Goal: Submit feedback/report problem: Provide input to the site owners about the experience or issues

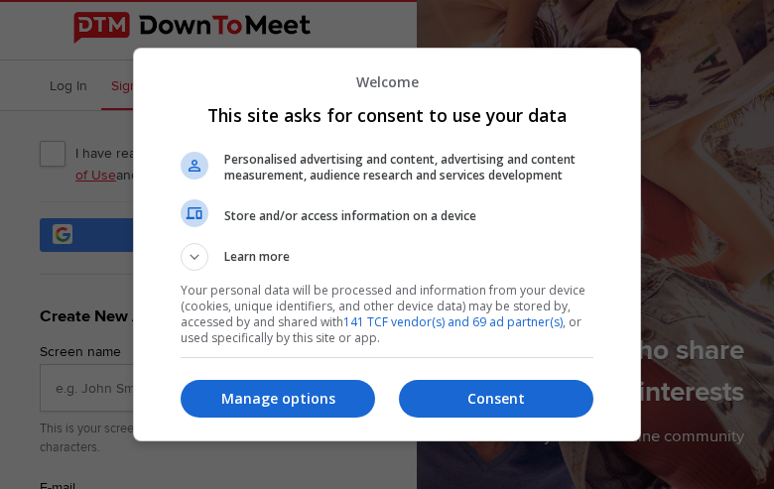
type input "iIJwFGHOP"
type input "[EMAIL_ADDRESS][DOMAIN_NAME]"
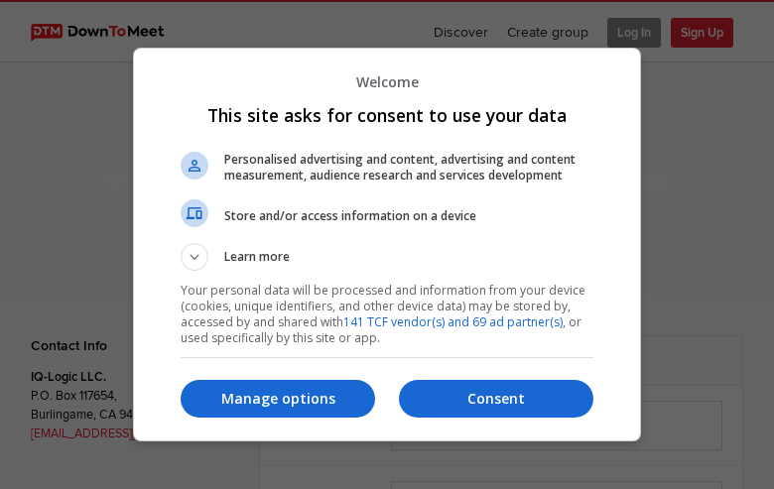
select select "general"
type input "hdvQgXomkAWGNKO"
type input "[EMAIL_ADDRESS][DOMAIN_NAME]"
